Goal: Information Seeking & Learning: Find specific fact

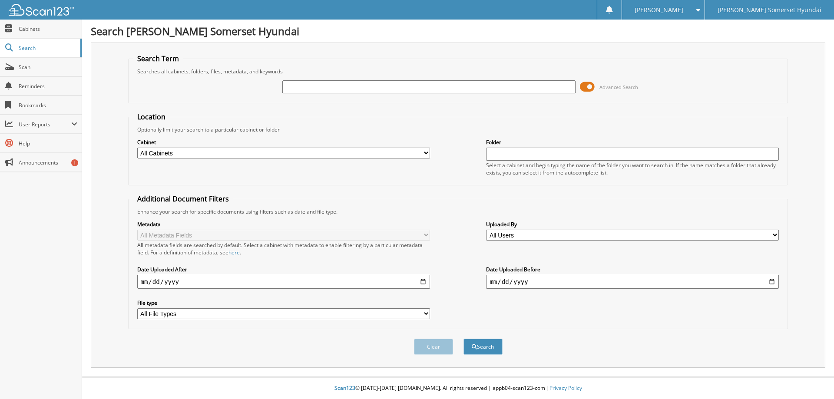
click at [587, 85] on span at bounding box center [587, 86] width 15 height 13
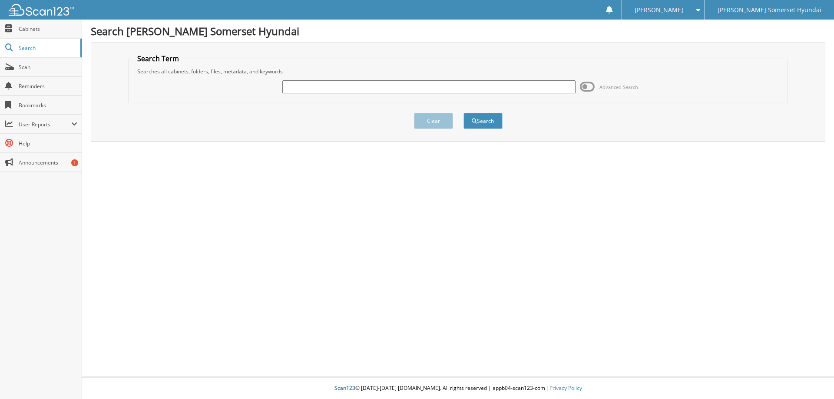
click at [310, 88] on input "text" at bounding box center [428, 86] width 293 height 13
type input "[PERSON_NAME]"
click at [464, 113] on button "Search" at bounding box center [483, 121] width 39 height 16
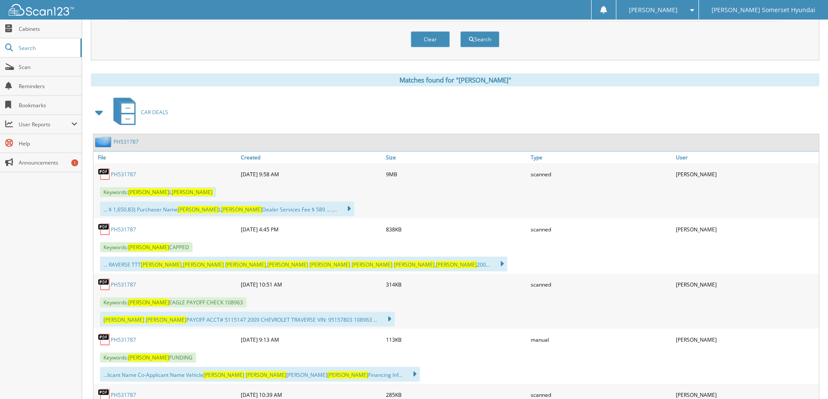
scroll to position [391, 0]
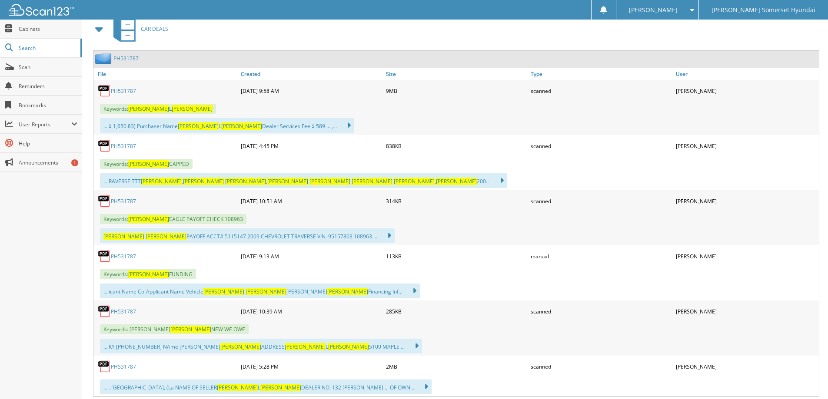
click at [126, 89] on link "PH531787" at bounding box center [123, 90] width 25 height 7
